Goal: Navigation & Orientation: Find specific page/section

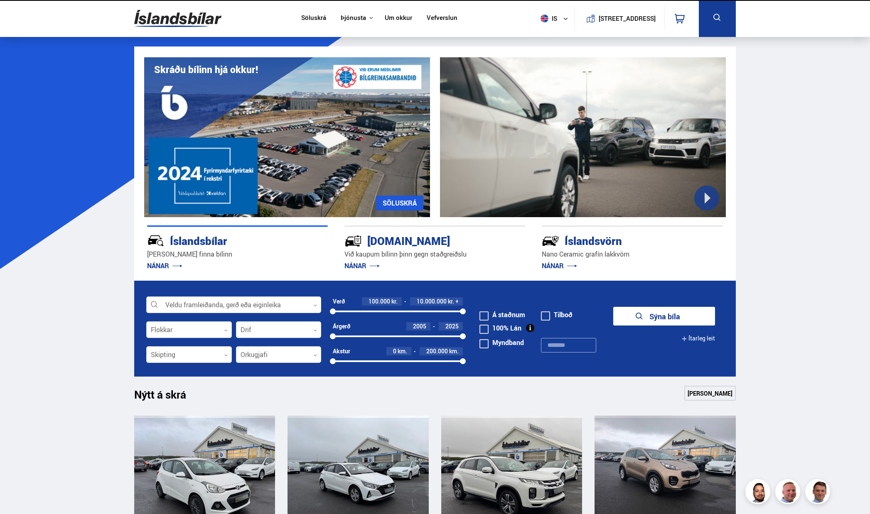
click at [396, 16] on link "Um okkur" at bounding box center [398, 18] width 27 height 9
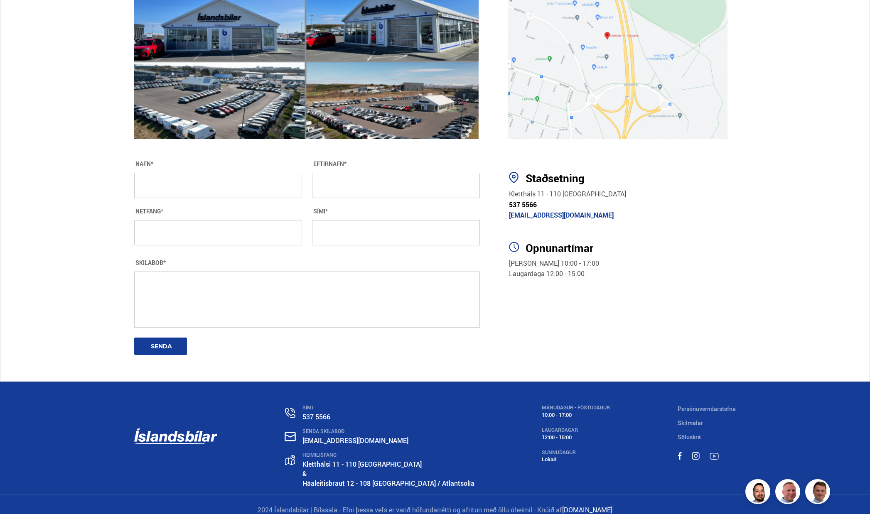
scroll to position [1382, 0]
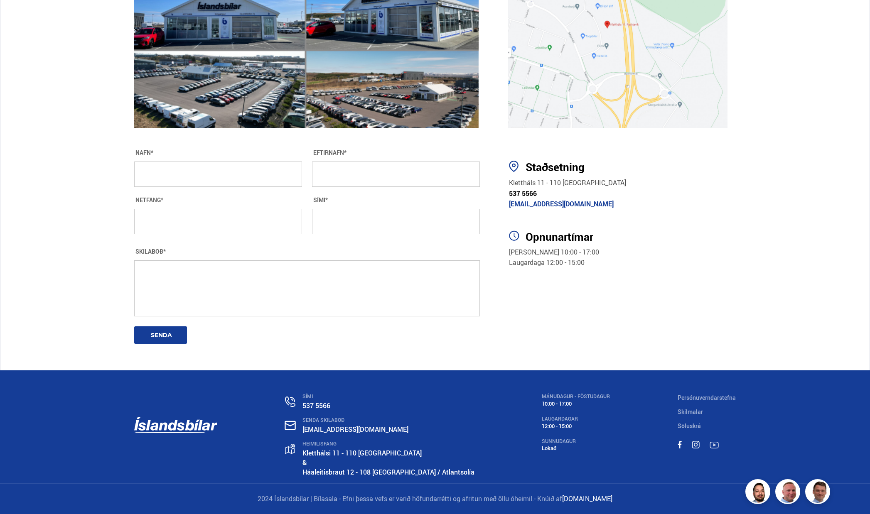
click at [533, 183] on span "Klettháls 11 - 110 [GEOGRAPHIC_DATA]" at bounding box center [567, 182] width 117 height 9
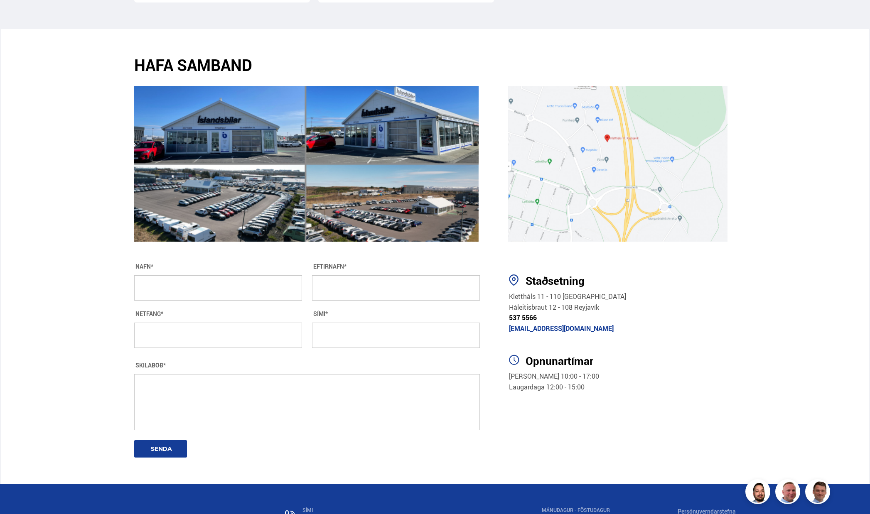
scroll to position [1299, 0]
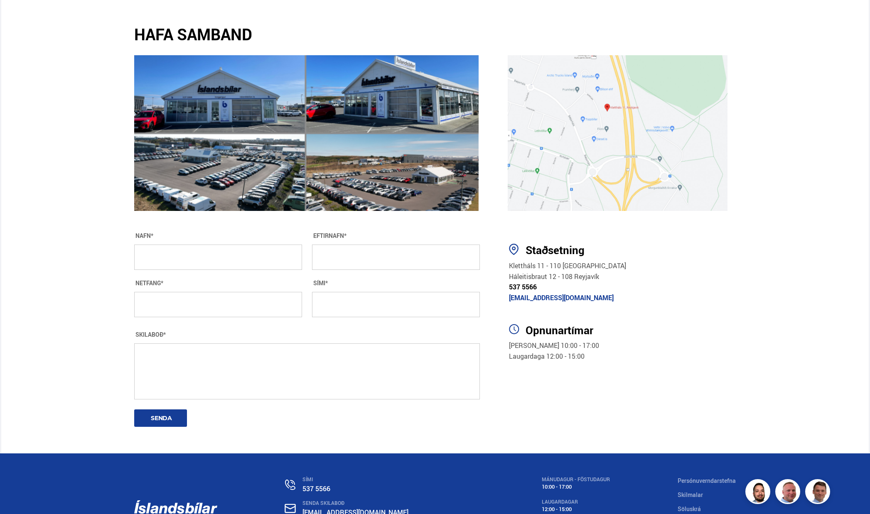
click at [566, 276] on span "Háleitisbraut 12 - 108 Reyjavík" at bounding box center [554, 276] width 90 height 9
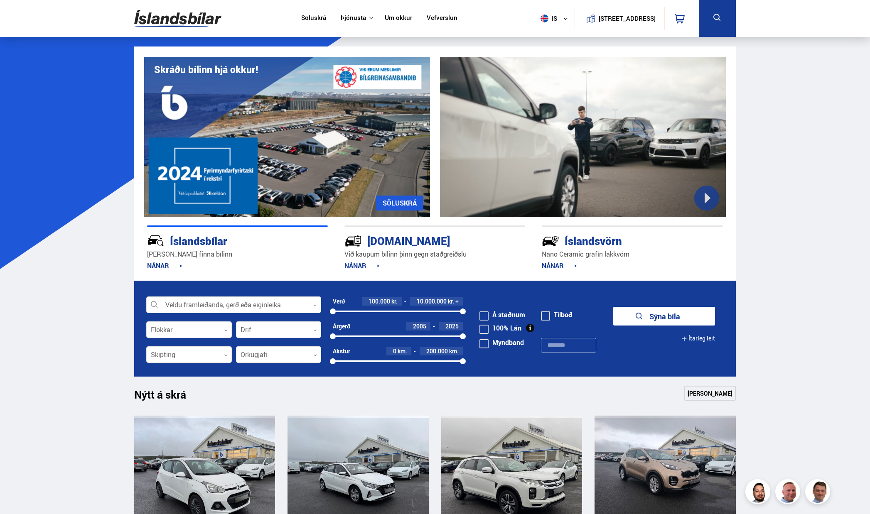
click at [389, 20] on link "Um okkur" at bounding box center [398, 18] width 27 height 9
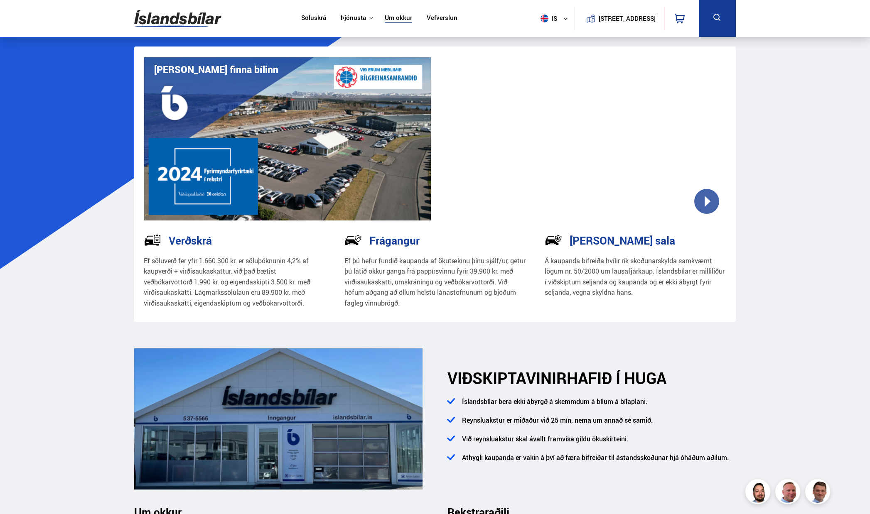
click at [558, 20] on button "is" at bounding box center [555, 18] width 37 height 25
click at [547, 47] on link "pl" at bounding box center [550, 49] width 44 height 12
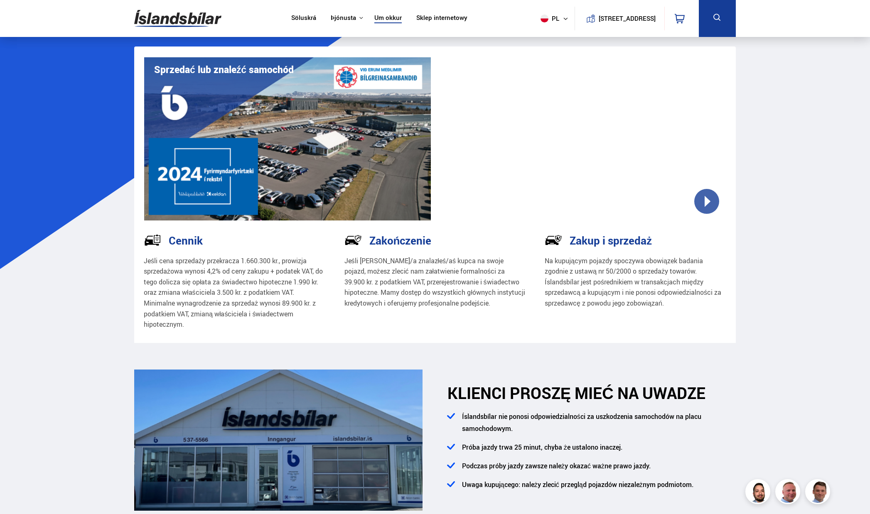
click at [551, 22] on button "pl" at bounding box center [555, 18] width 37 height 25
click at [542, 46] on link "en" at bounding box center [550, 49] width 44 height 12
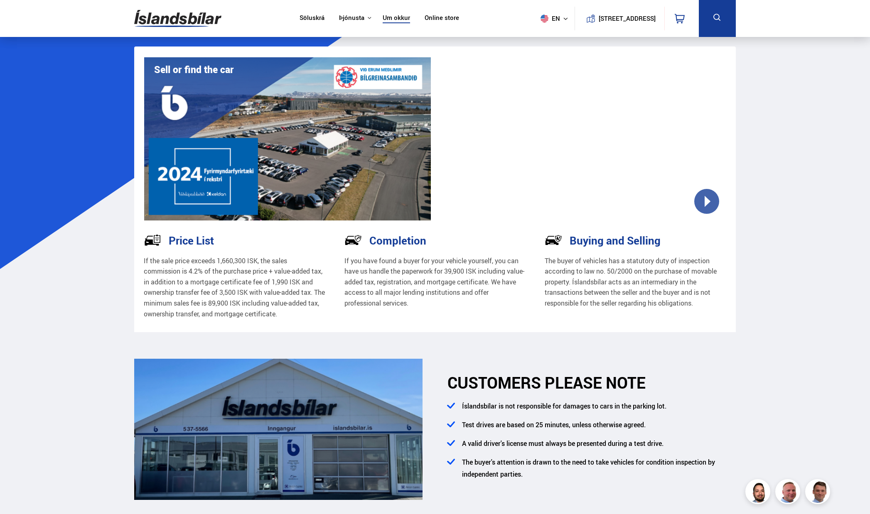
click at [549, 22] on span "en" at bounding box center [547, 19] width 21 height 8
click at [542, 35] on link "is" at bounding box center [550, 35] width 44 height 12
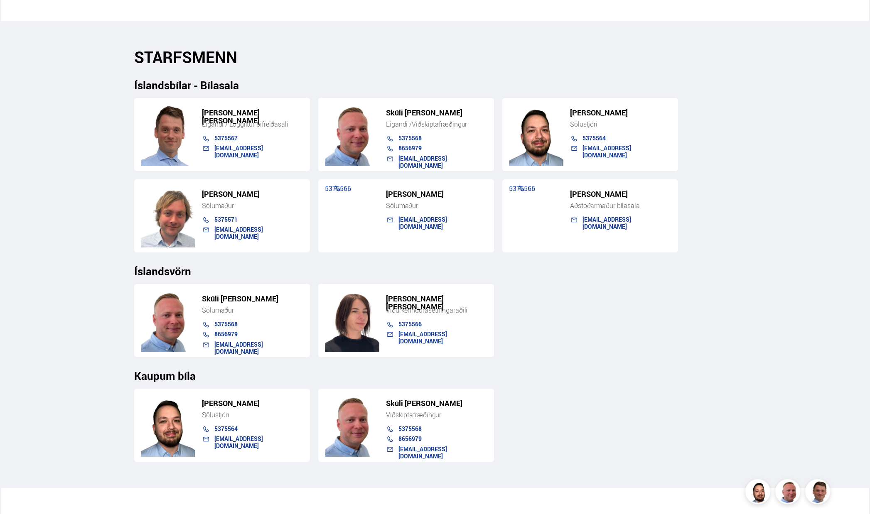
scroll to position [800, 0]
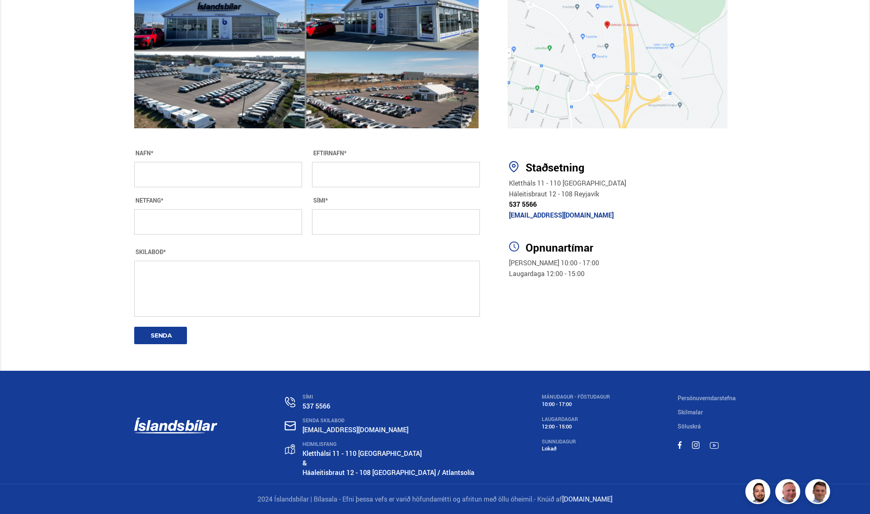
scroll to position [1382, 0]
click at [376, 474] on link "Háaleitisbraut 12 - 108 [GEOGRAPHIC_DATA] / Atlantsolía" at bounding box center [388, 472] width 172 height 9
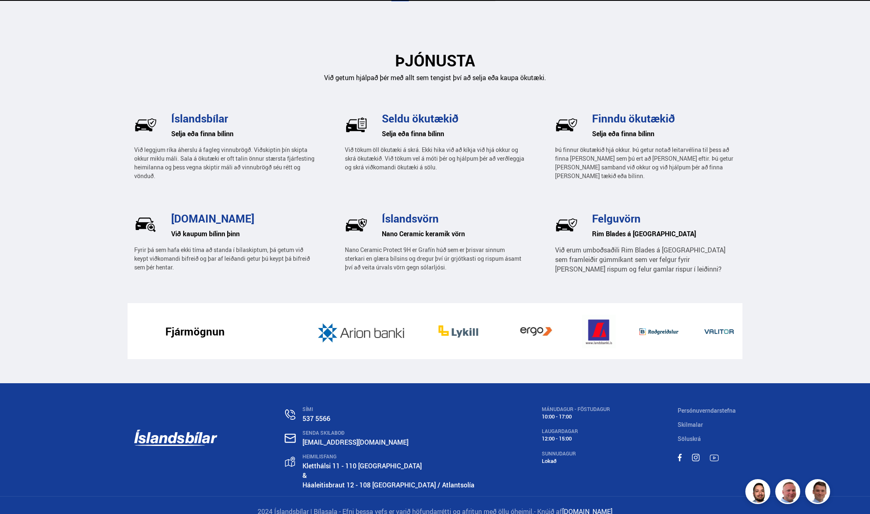
scroll to position [1155, 0]
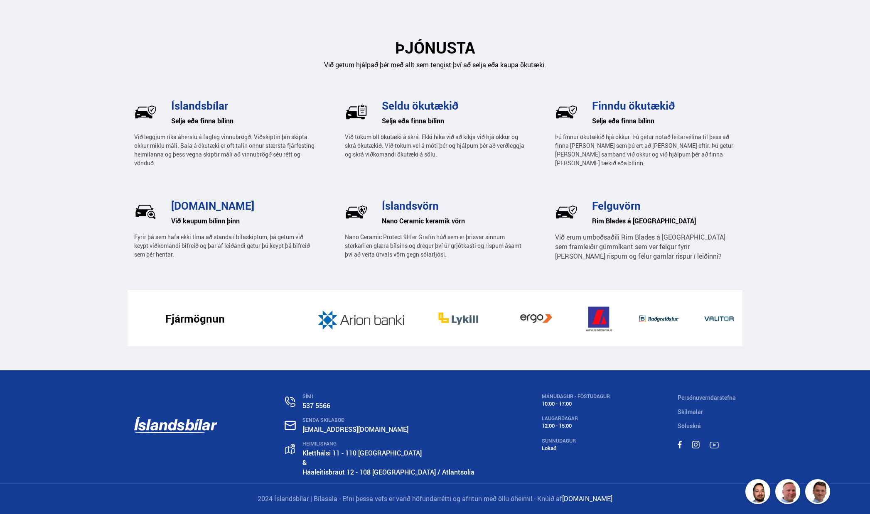
click at [412, 469] on link "Háaleitisbraut 12 - 108 [GEOGRAPHIC_DATA] / Atlantsolía" at bounding box center [388, 472] width 172 height 9
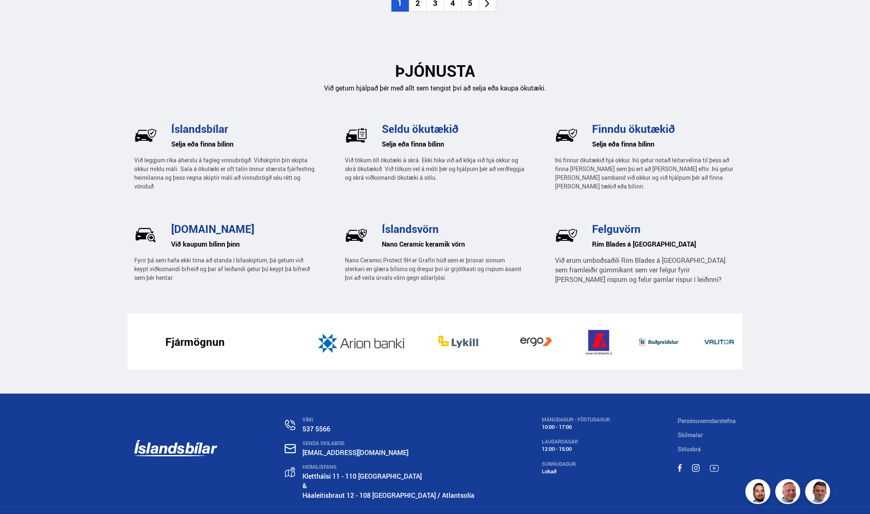
scroll to position [1155, 0]
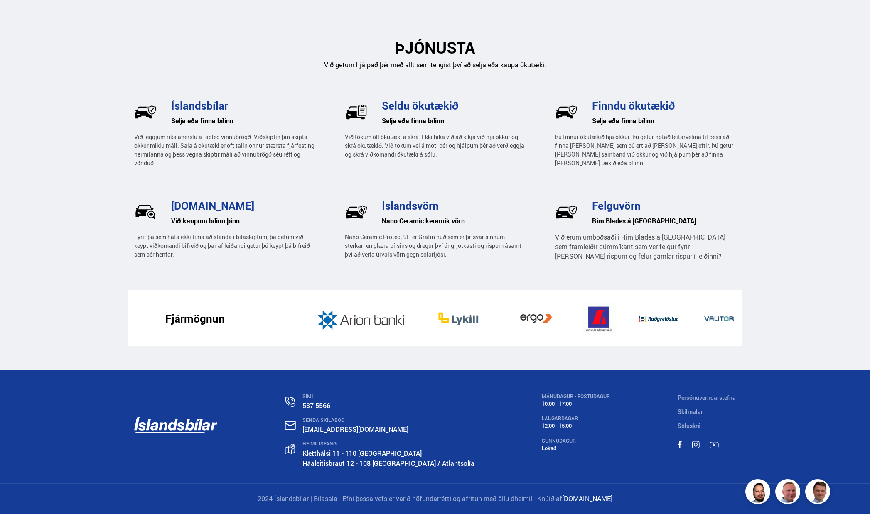
click at [334, 464] on link "Háaleitisbraut 12 - 108 [GEOGRAPHIC_DATA] / Atlantsolía" at bounding box center [388, 463] width 172 height 9
click at [351, 454] on link "Kletthálsi 11 - 110 [GEOGRAPHIC_DATA]" at bounding box center [361, 453] width 119 height 9
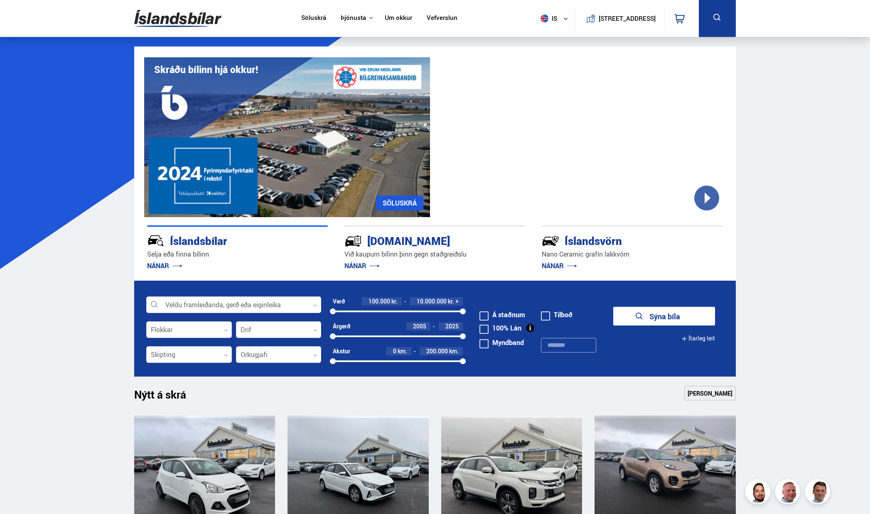
click at [398, 14] on link "Um okkur" at bounding box center [398, 18] width 27 height 9
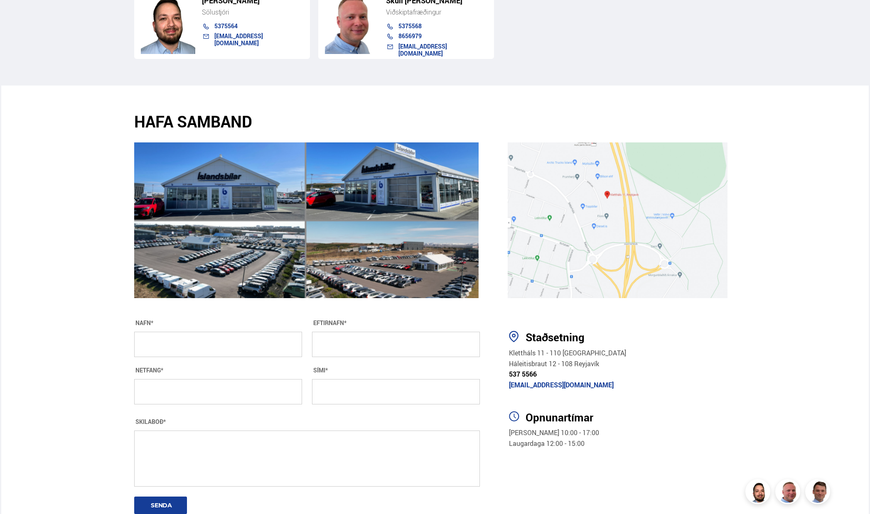
scroll to position [1246, 0]
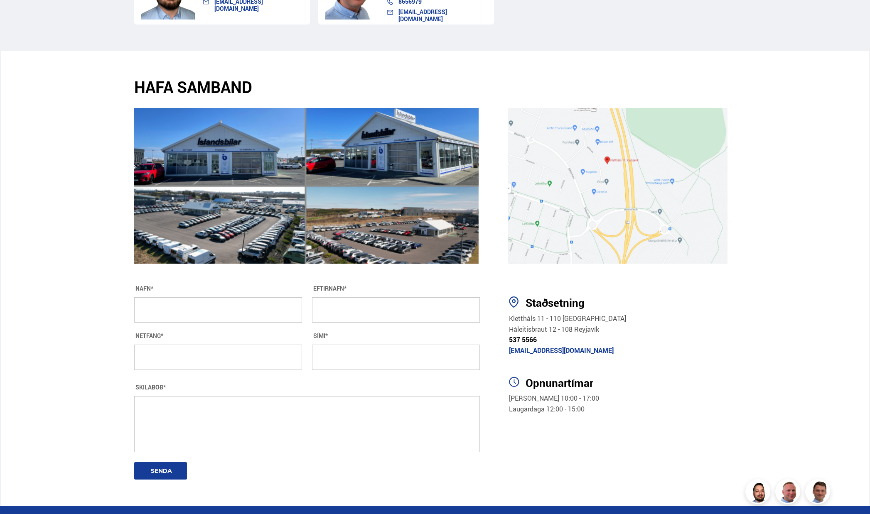
click at [558, 329] on span "Háleitisbraut 12 - 108 Reyjavík" at bounding box center [554, 329] width 90 height 9
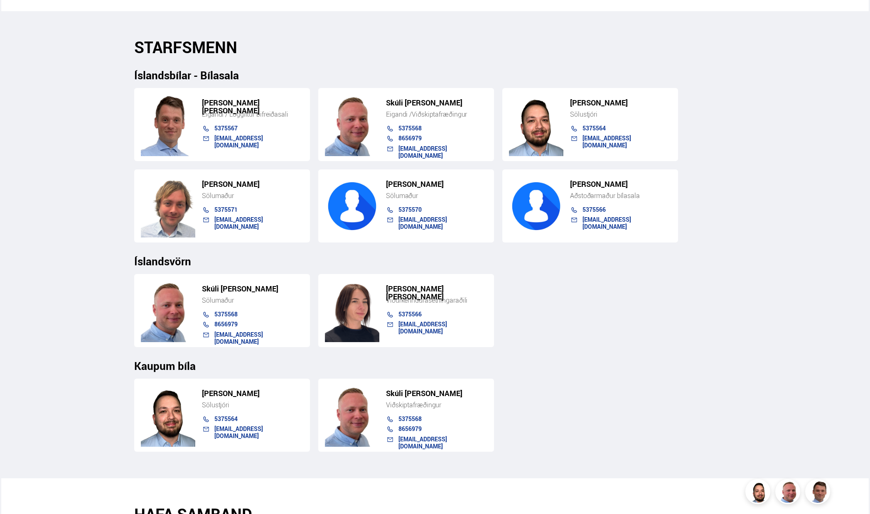
scroll to position [803, 0]
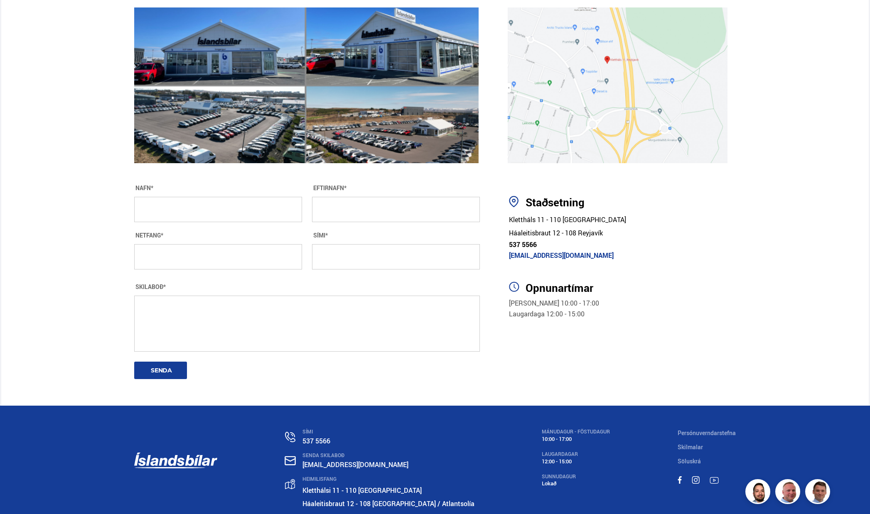
scroll to position [1382, 0]
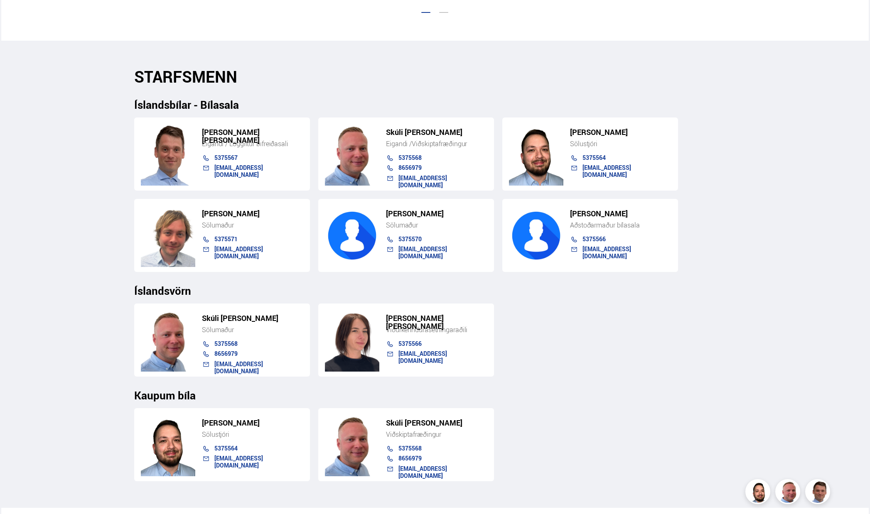
scroll to position [759, 0]
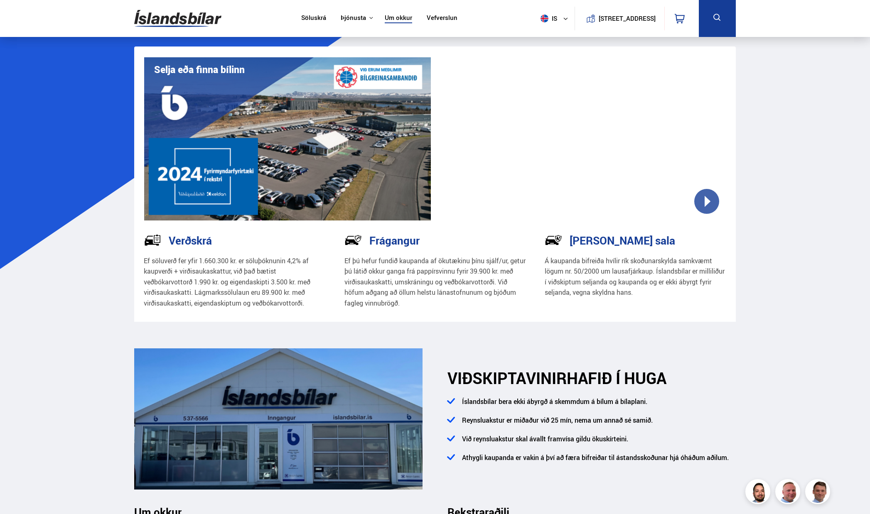
click at [307, 21] on link "Söluskrá" at bounding box center [313, 18] width 25 height 9
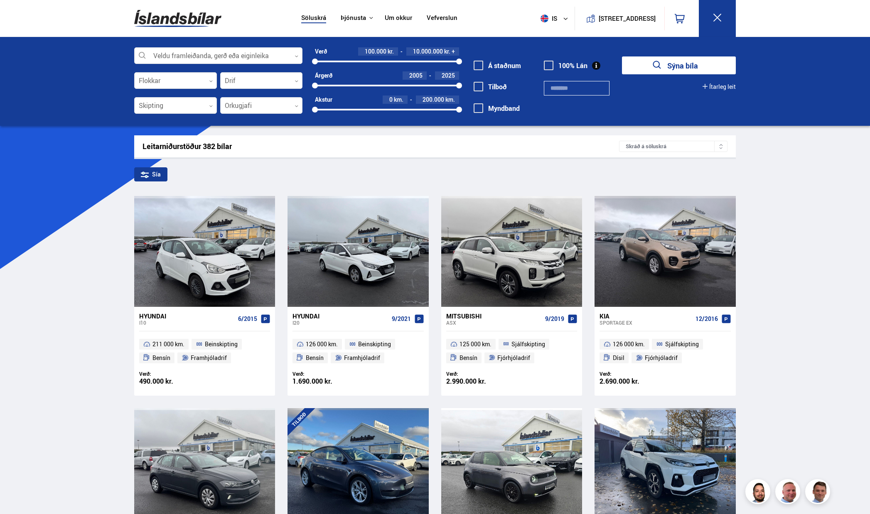
click at [394, 21] on link "Um okkur" at bounding box center [398, 18] width 27 height 9
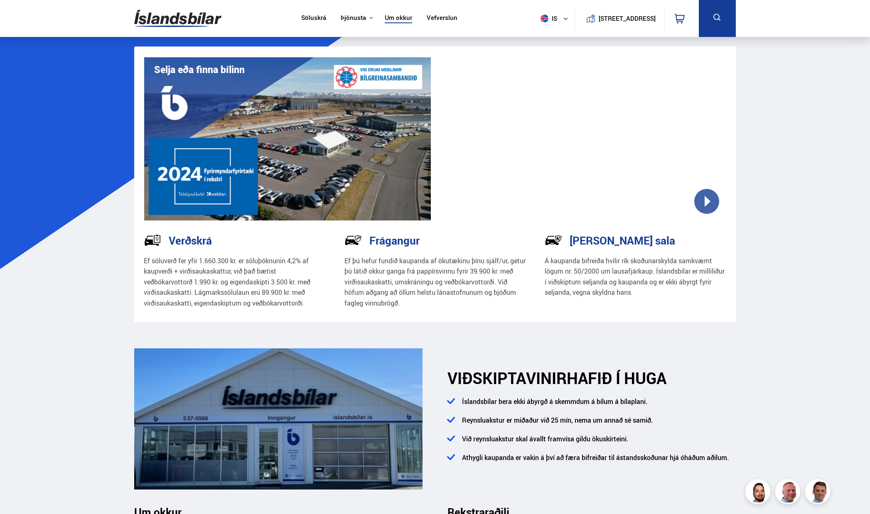
click at [303, 20] on link "Söluskrá" at bounding box center [313, 18] width 25 height 9
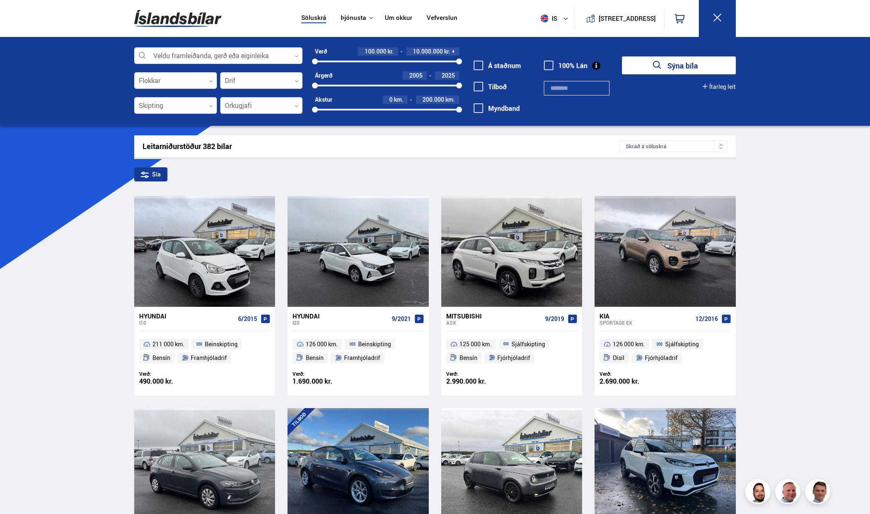
click at [392, 17] on link "Um okkur" at bounding box center [398, 18] width 27 height 9
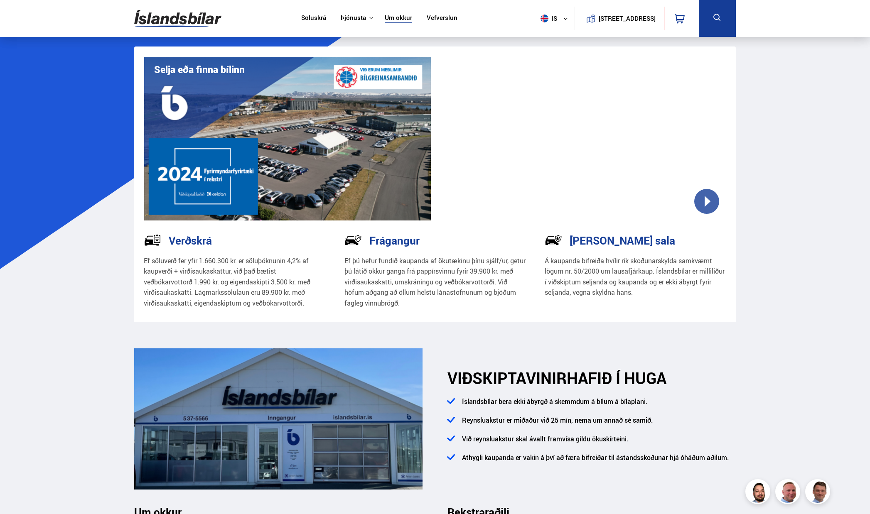
click at [305, 22] on link "Söluskrá" at bounding box center [313, 18] width 25 height 9
